Goal: Task Accomplishment & Management: Complete application form

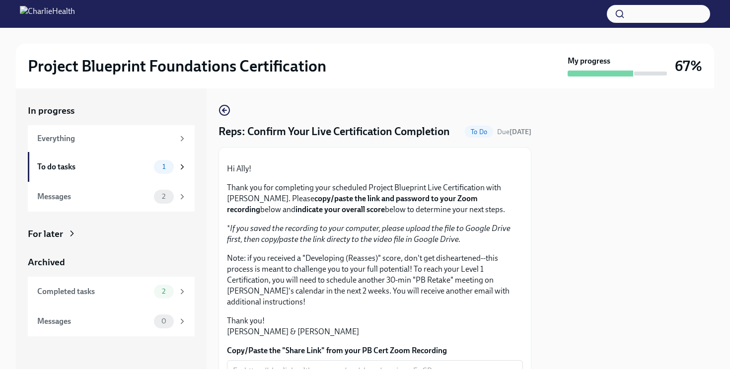
click at [603, 178] on div at bounding box center [629, 228] width 171 height 281
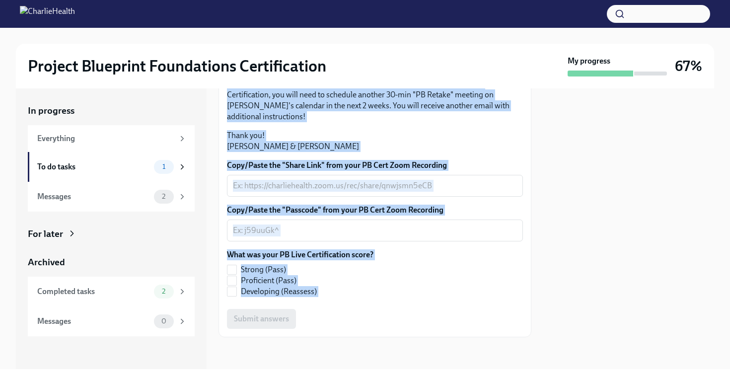
scroll to position [246, 0]
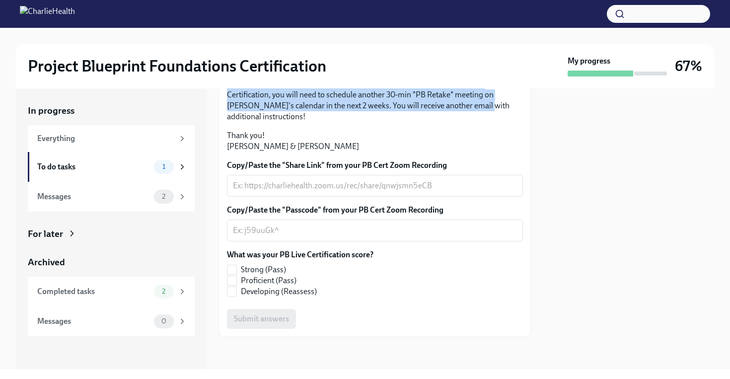
drag, startPoint x: 421, startPoint y: 177, endPoint x: 458, endPoint y: 114, distance: 73.0
click at [458, 114] on div "Hi Ally! Thank you for completing your scheduled Project Blueprint Live Certifi…" at bounding box center [375, 149] width 296 height 359
click at [458, 114] on p "Note: if you received a "Developing (Reasses)" score, don't get disheartened--t…" at bounding box center [375, 95] width 296 height 55
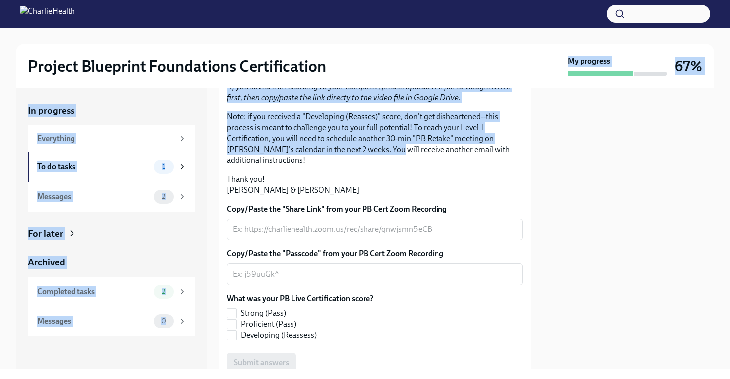
scroll to position [45, 0]
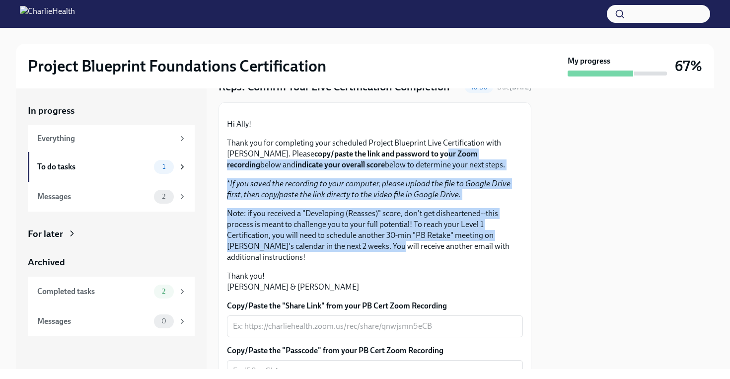
drag, startPoint x: 364, startPoint y: 117, endPoint x: 416, endPoint y: 228, distance: 122.3
click at [416, 228] on div "Hi Ally! Thank you for completing your scheduled Project Blueprint Live Certifi…" at bounding box center [375, 206] width 296 height 174
click at [416, 169] on strong "copy/paste the link and password to your Zoom recording" at bounding box center [352, 159] width 251 height 20
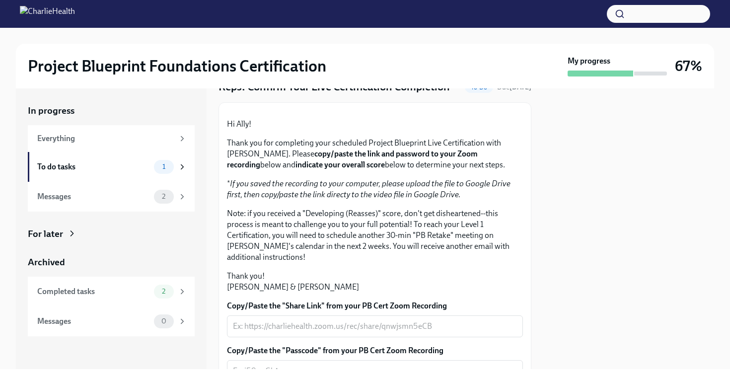
click at [416, 169] on strong "copy/paste the link and password to your Zoom recording" at bounding box center [352, 159] width 251 height 20
